Goal: Find specific page/section: Find specific page/section

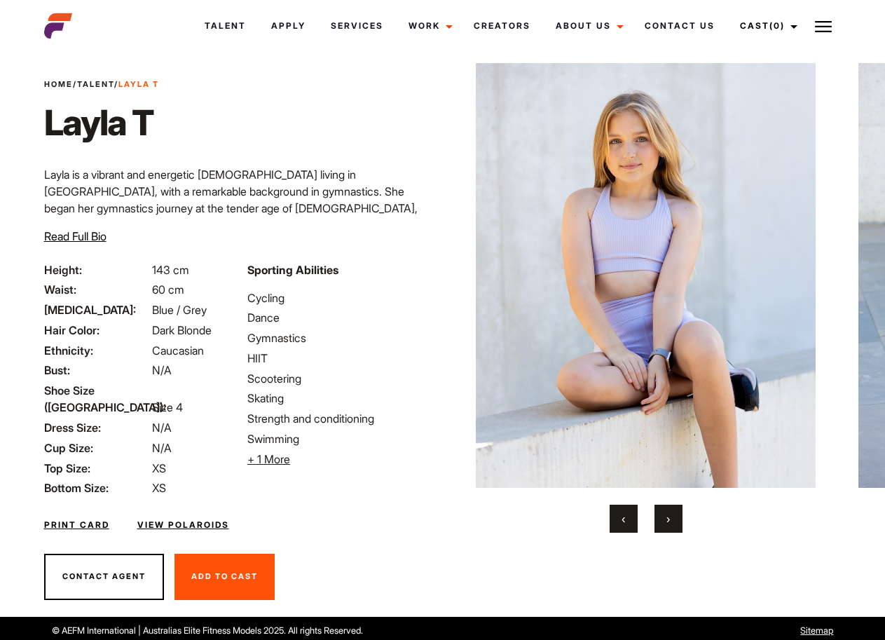
scroll to position [27, 0]
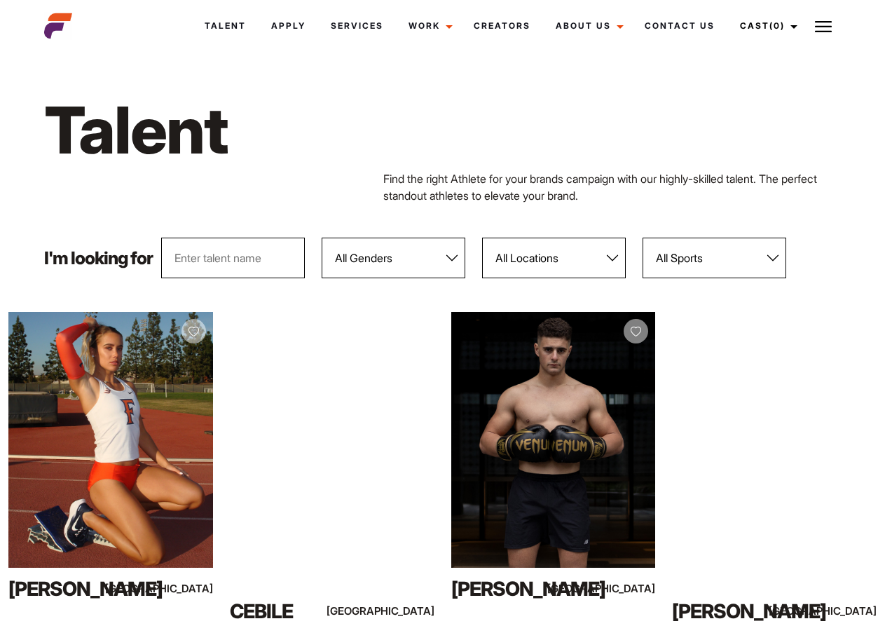
click at [446, 258] on select "All Genders [DEMOGRAPHIC_DATA] [DEMOGRAPHIC_DATA]" at bounding box center [394, 258] width 144 height 41
select select "104"
click at [322, 238] on select "All Genders [DEMOGRAPHIC_DATA] [DEMOGRAPHIC_DATA]" at bounding box center [394, 258] width 144 height 41
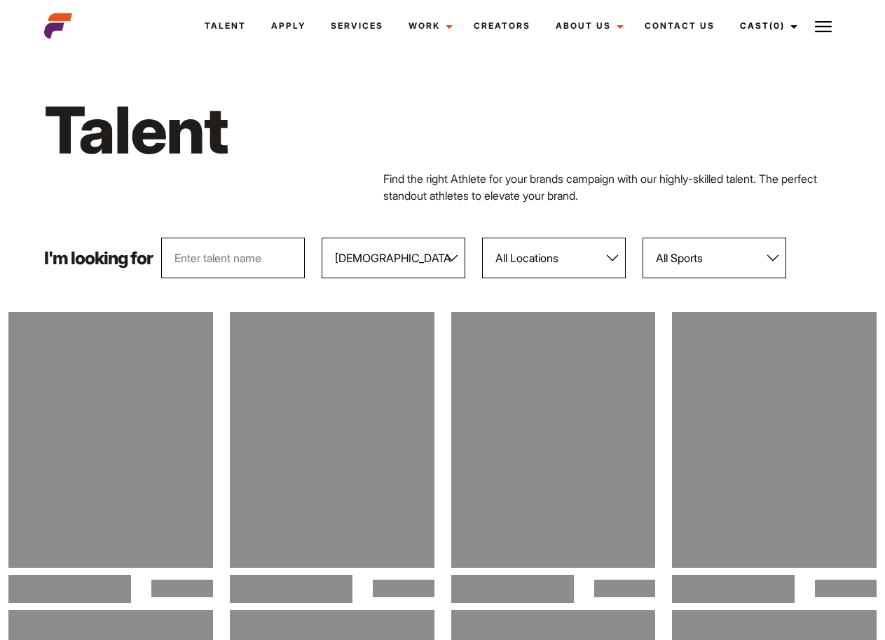
click at [545, 260] on select "All Locations [GEOGRAPHIC_DATA] [GEOGRAPHIC_DATA] [GEOGRAPHIC_DATA] [GEOGRAPHIC…" at bounding box center [554, 258] width 144 height 41
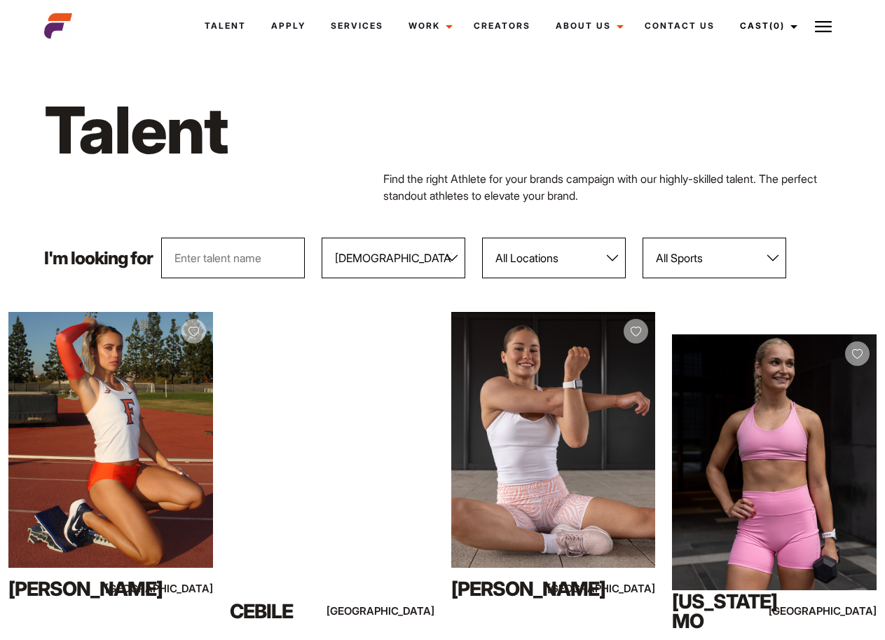
click at [695, 251] on select "All Sports 100 Meter Butterfly Acrobatics Aerial awareness Aerobics AFL Aflw Am…" at bounding box center [715, 258] width 144 height 41
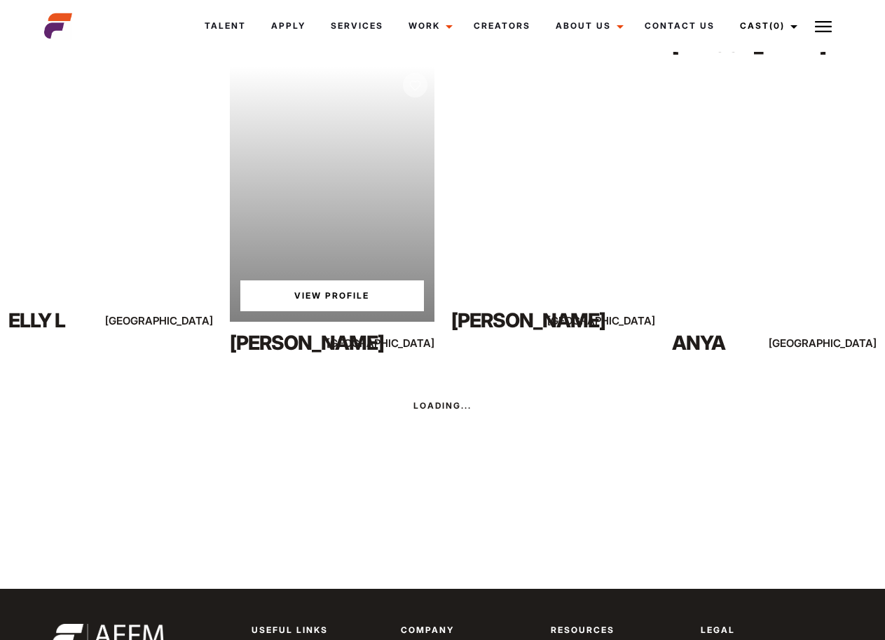
scroll to position [863, 0]
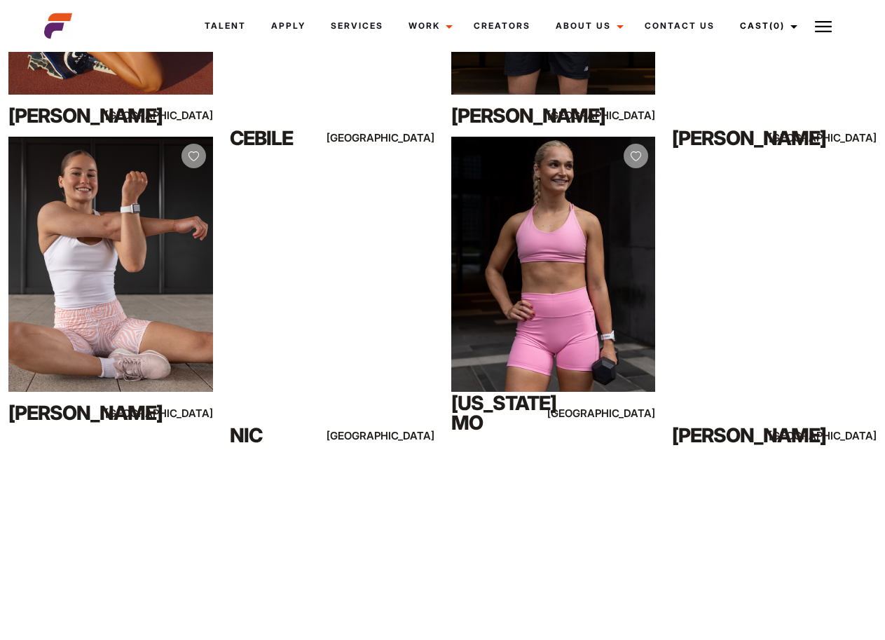
scroll to position [479, 0]
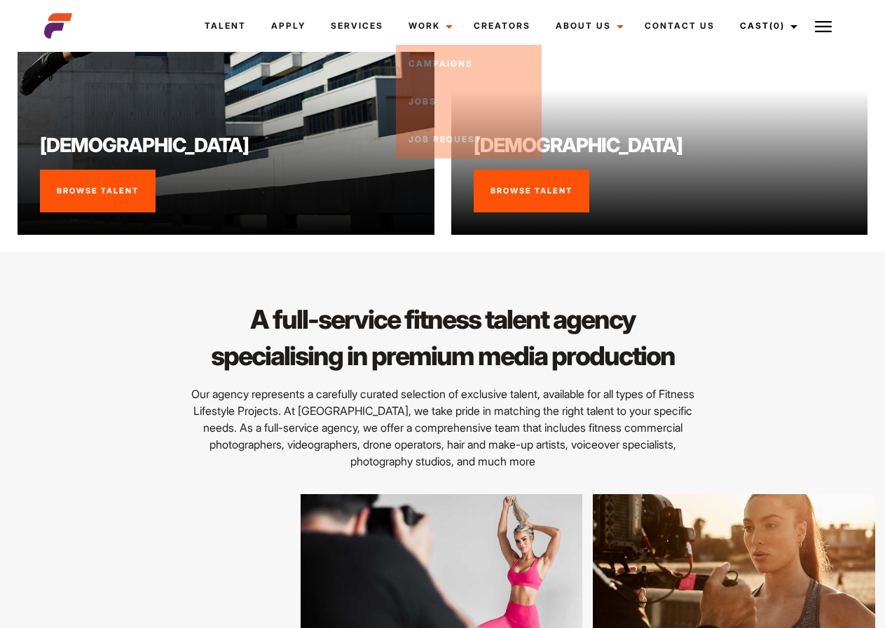
scroll to position [1130, 0]
